Goal: Information Seeking & Learning: Learn about a topic

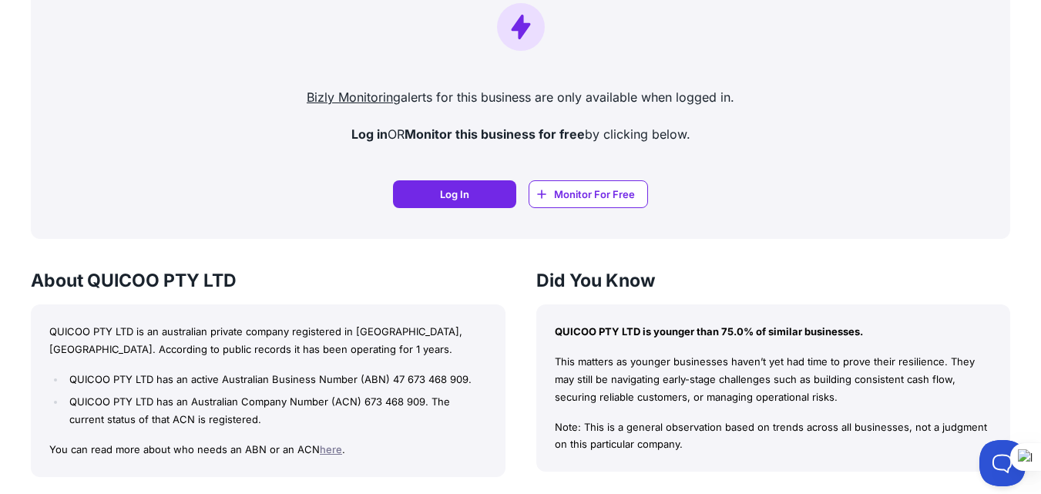
scroll to position [1079, 0]
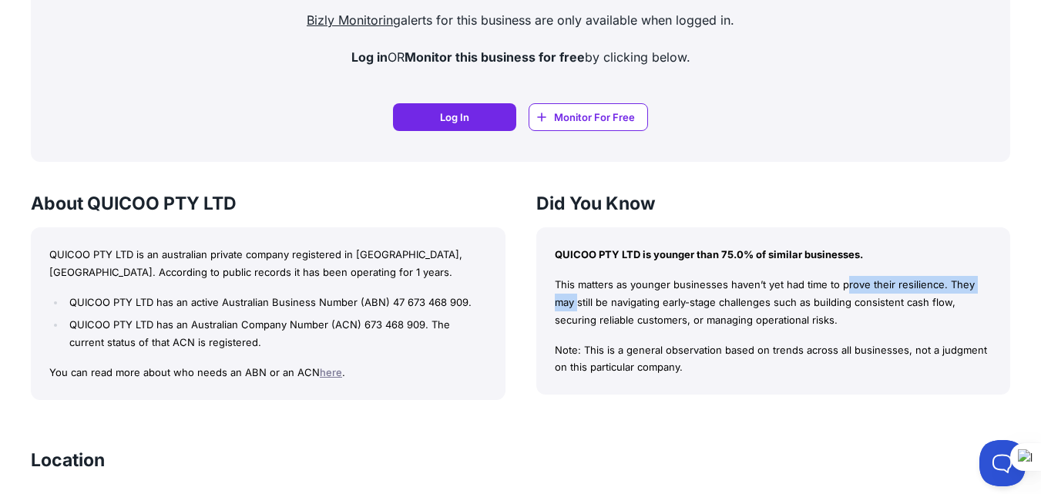
drag, startPoint x: 781, startPoint y: 281, endPoint x: 884, endPoint y: 286, distance: 103.4
click at [884, 286] on p "This matters as younger businesses haven’t yet had time to prove their resilien…" at bounding box center [774, 302] width 438 height 52
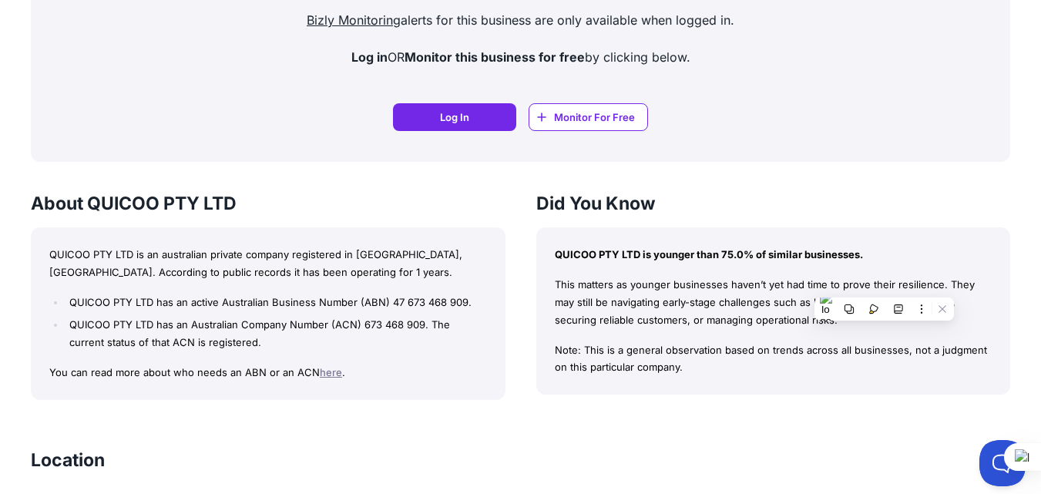
drag, startPoint x: 590, startPoint y: 313, endPoint x: 513, endPoint y: 311, distance: 77.1
click at [591, 313] on p "This matters as younger businesses haven’t yet had time to prove their resilien…" at bounding box center [774, 302] width 438 height 52
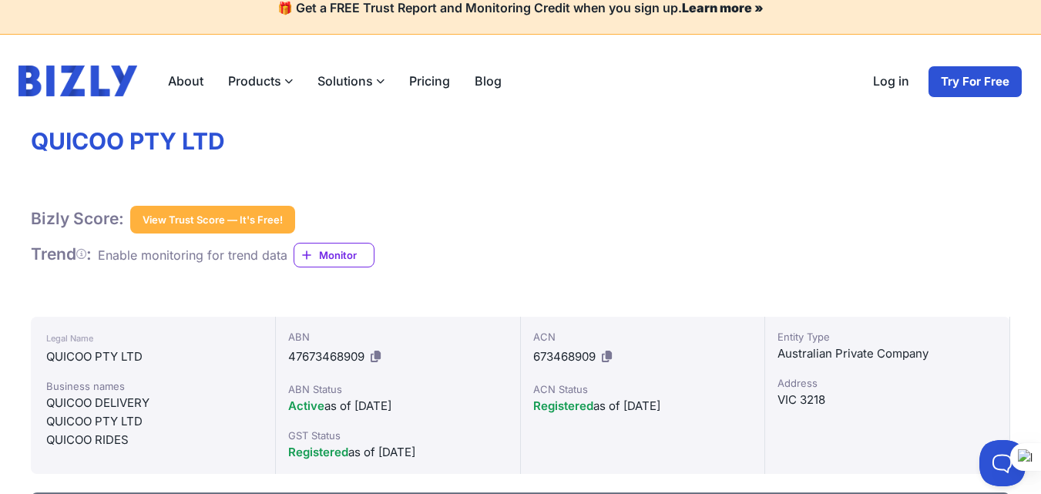
scroll to position [0, 0]
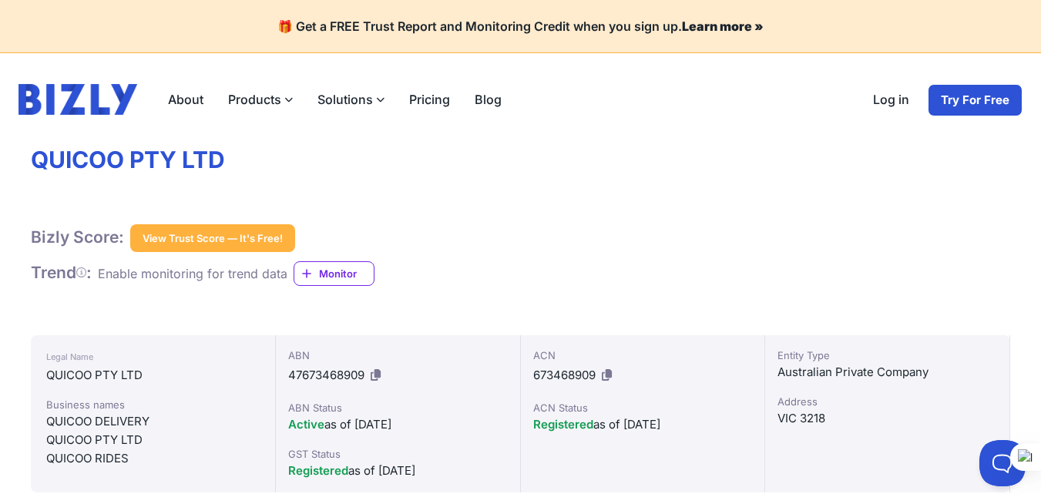
click at [983, 102] on link "Try For Free" at bounding box center [975, 100] width 95 height 32
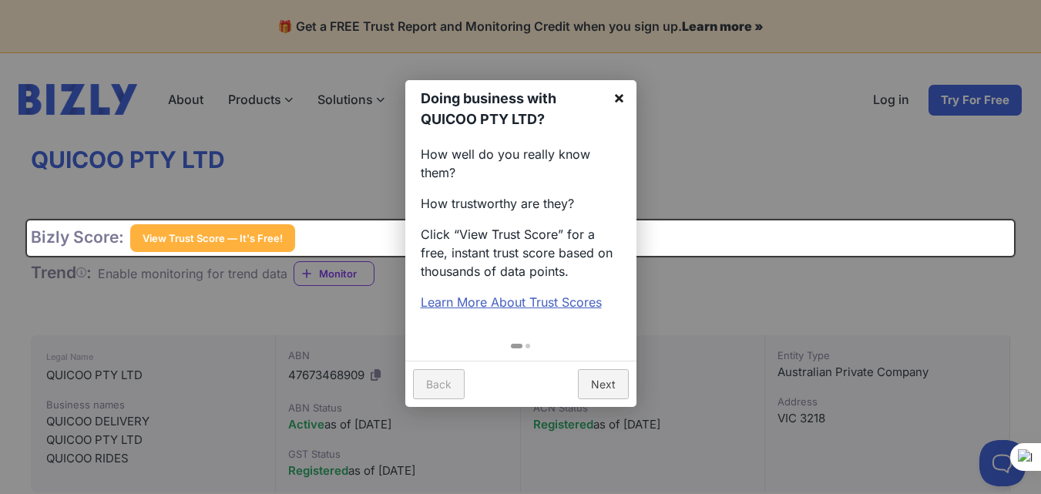
click at [627, 96] on link "×" at bounding box center [619, 97] width 35 height 35
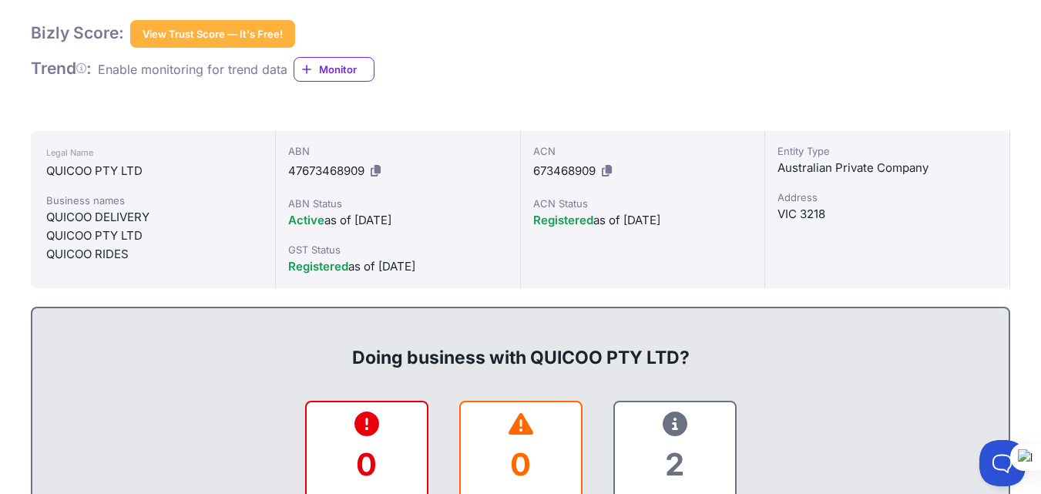
scroll to position [231, 0]
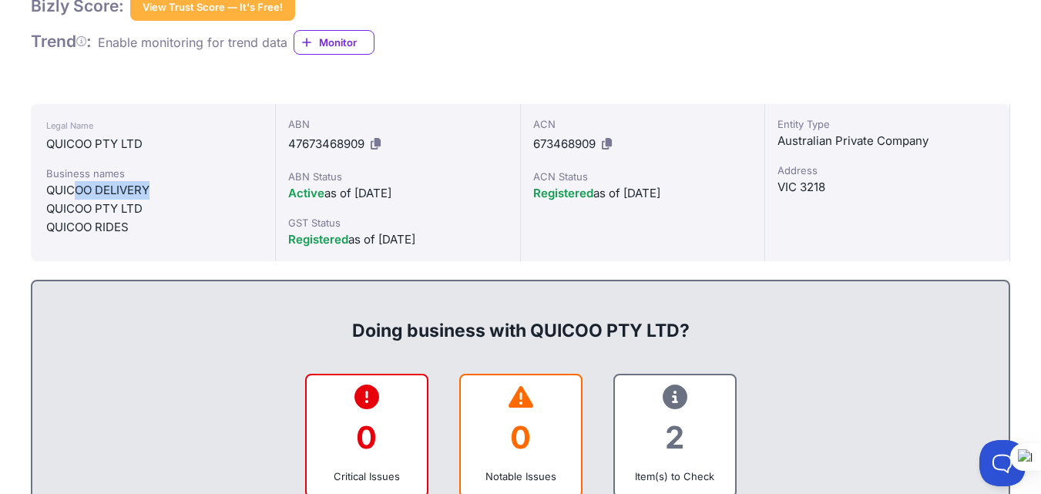
drag, startPoint x: 111, startPoint y: 193, endPoint x: 252, endPoint y: 195, distance: 141.0
click at [236, 195] on div "QUICOO DELIVERY" at bounding box center [152, 190] width 213 height 18
drag, startPoint x: 450, startPoint y: 192, endPoint x: 497, endPoint y: 192, distance: 47.0
click at [496, 192] on div "Active as of 06/12/2023" at bounding box center [398, 193] width 220 height 18
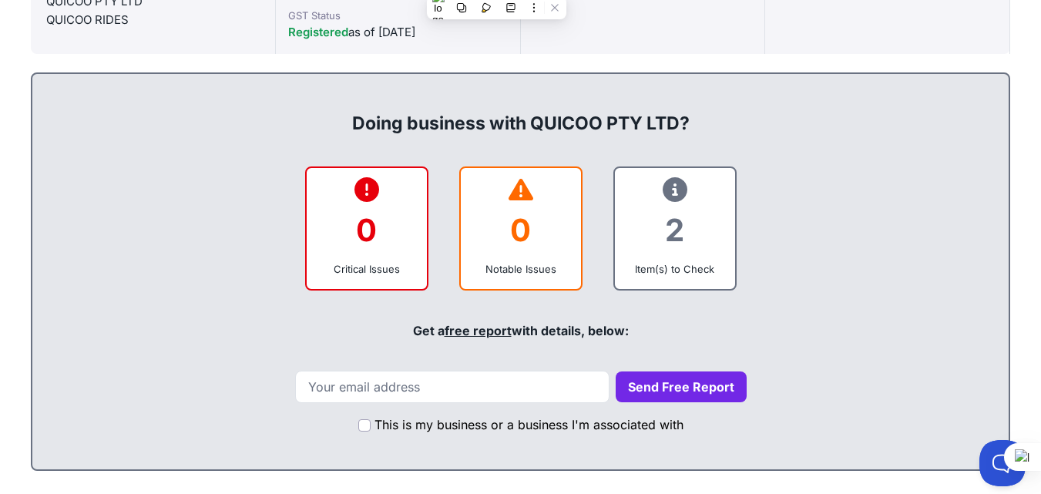
scroll to position [539, 0]
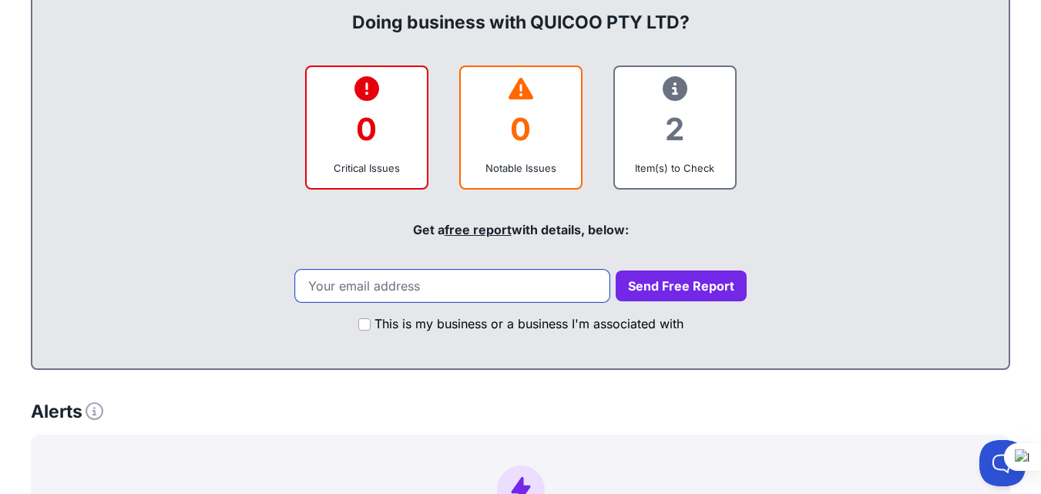
click at [432, 301] on input "email" at bounding box center [452, 286] width 314 height 32
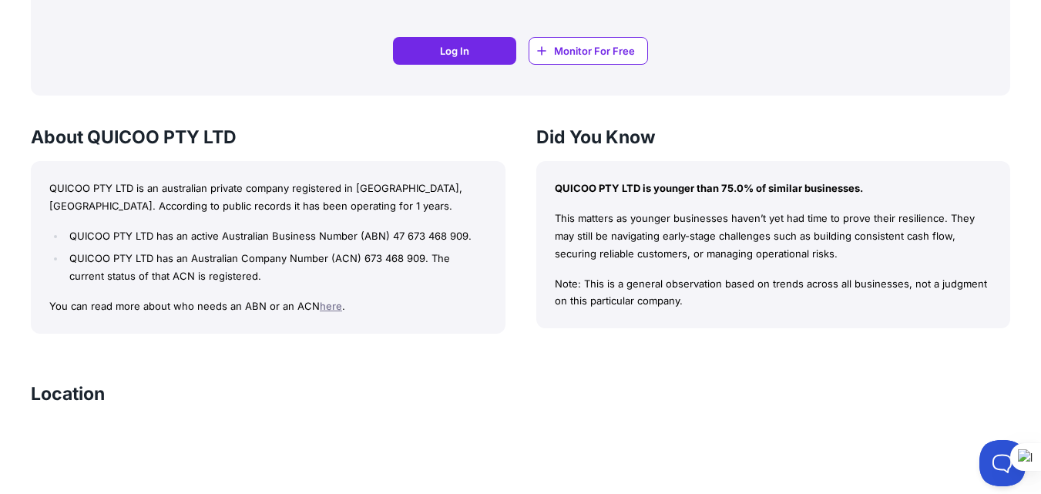
scroll to position [1156, 0]
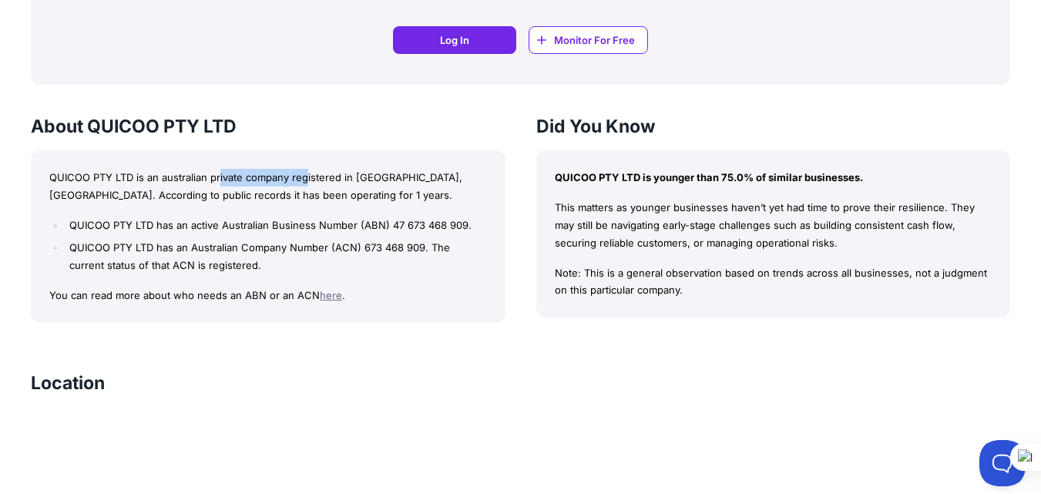
drag, startPoint x: 222, startPoint y: 170, endPoint x: 307, endPoint y: 170, distance: 84.8
click at [307, 170] on p "QUICOO PTY LTD is an australian private company registered in [GEOGRAPHIC_DATA]…" at bounding box center [268, 186] width 438 height 35
click at [320, 224] on li "QUICOO PTY LTD has an active Australian Business Number (ABN) 47 673 468 909." at bounding box center [276, 226] width 421 height 18
drag, startPoint x: 163, startPoint y: 226, endPoint x: 322, endPoint y: 224, distance: 158.8
click at [322, 224] on li "QUICOO PTY LTD has an active Australian Business Number (ABN) 47 673 468 909." at bounding box center [276, 226] width 421 height 18
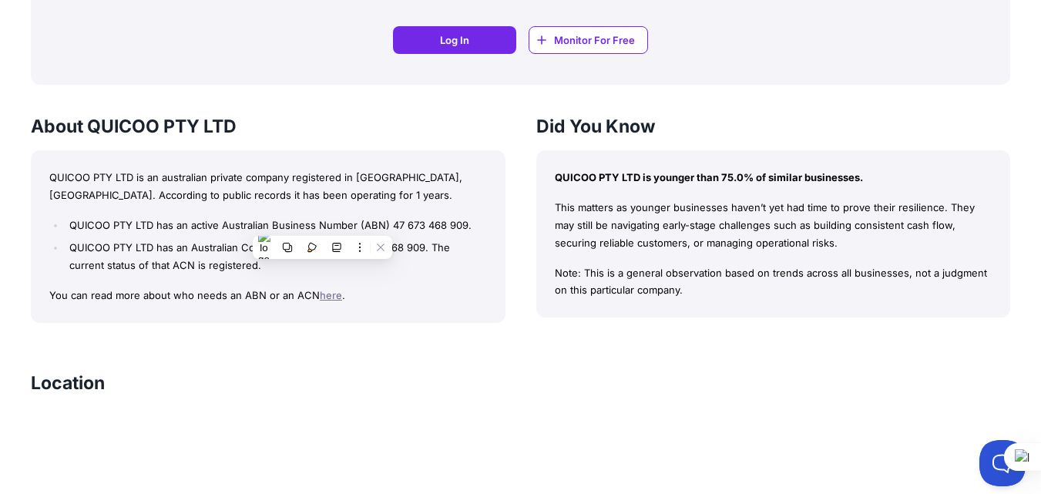
click at [118, 248] on li "QUICOO PTY LTD has an Australian Company Number (ACN) 673 468 909. The current …" at bounding box center [276, 256] width 421 height 35
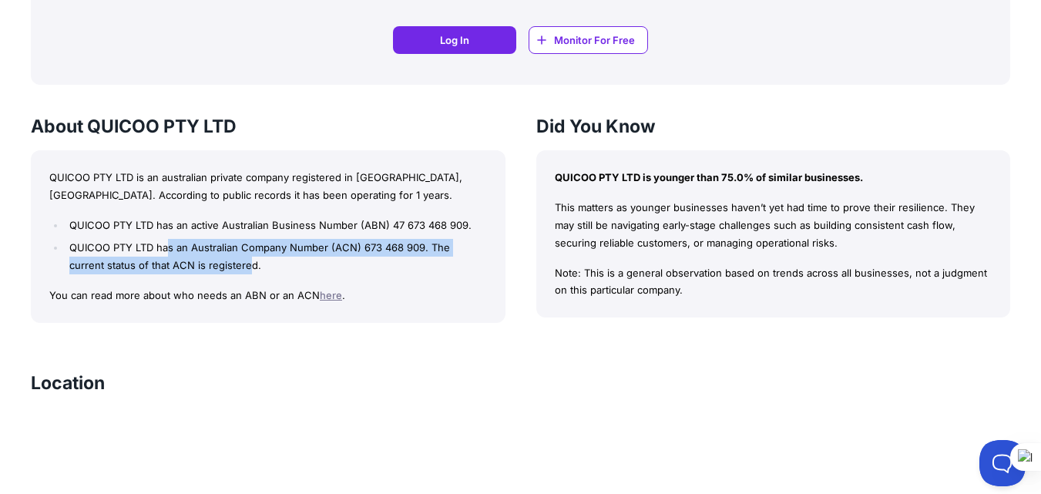
drag, startPoint x: 166, startPoint y: 247, endPoint x: 210, endPoint y: 260, distance: 45.1
click at [210, 260] on li "QUICOO PTY LTD has an Australian Company Number (ACN) 673 468 909. The current …" at bounding box center [276, 256] width 421 height 35
